Goal: Transaction & Acquisition: Purchase product/service

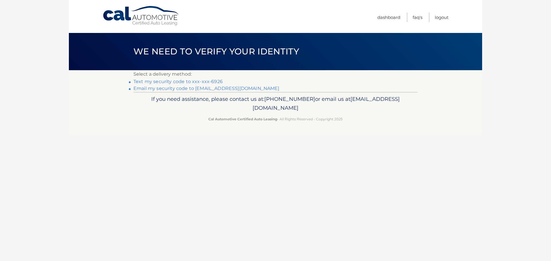
click at [183, 83] on link "Text my security code to xxx-xxx-6926" at bounding box center [177, 81] width 89 height 5
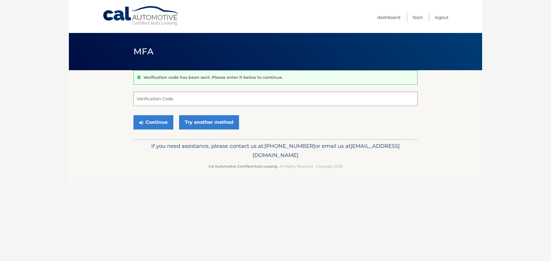
click at [162, 99] on input "Verification Code" at bounding box center [275, 99] width 284 height 14
type input "707586"
click at [149, 124] on button "Continue" at bounding box center [153, 122] width 40 height 14
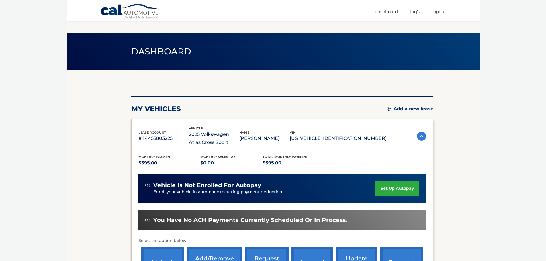
scroll to position [86, 0]
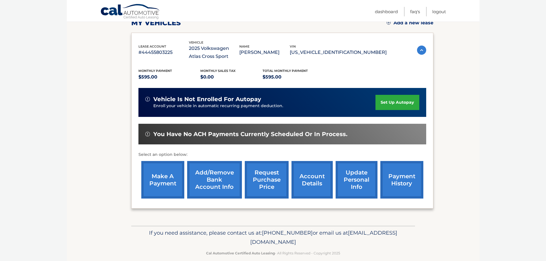
click at [161, 182] on link "make a payment" at bounding box center [162, 180] width 43 height 38
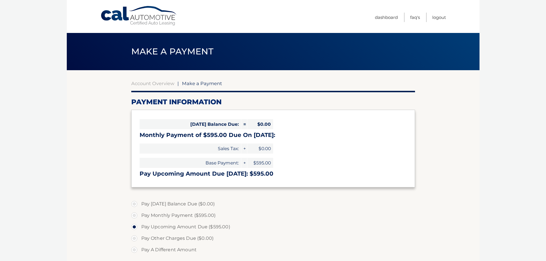
select select "YzBjYzhiMmMtNzE1Ny00NzU2LTlhODUtNzk4MzhhZGI3Yjg4"
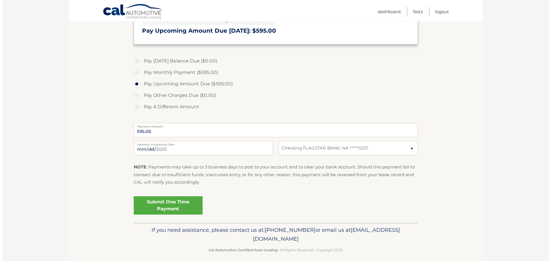
scroll to position [143, 0]
click at [159, 206] on link "Submit One Time Payment" at bounding box center [165, 205] width 69 height 18
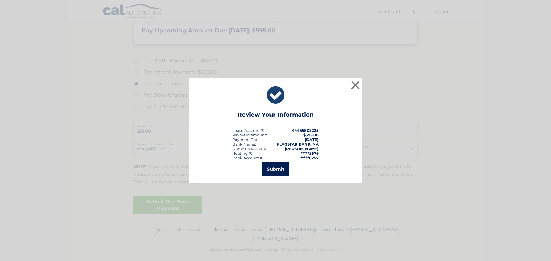
click at [275, 166] on button "Submit" at bounding box center [275, 170] width 27 height 14
